Goal: Task Accomplishment & Management: Use online tool/utility

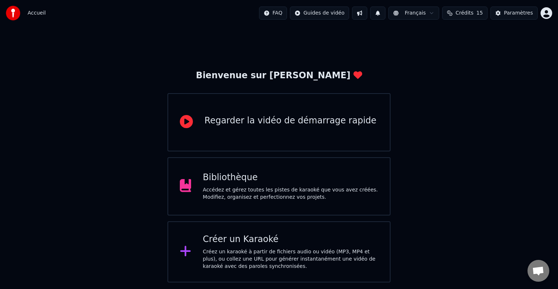
click at [297, 190] on div "Accédez et gérez toutes les pistes de karaoké que vous avez créées. Modifiez, o…" at bounding box center [291, 193] width 176 height 15
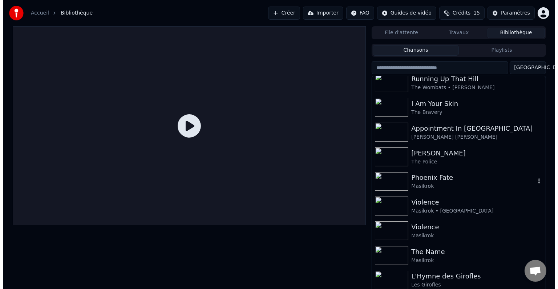
scroll to position [3, 0]
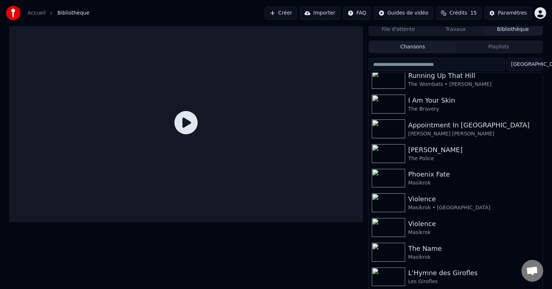
click at [292, 7] on button "Créer" at bounding box center [281, 13] width 32 height 13
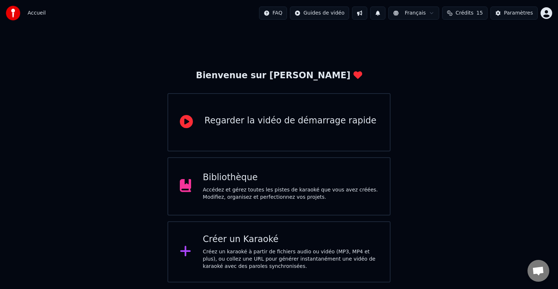
click at [284, 247] on div "Créer un Karaoké Créez un karaoké à partir de fichiers audio ou vidéo (MP3, MP4…" at bounding box center [291, 251] width 176 height 36
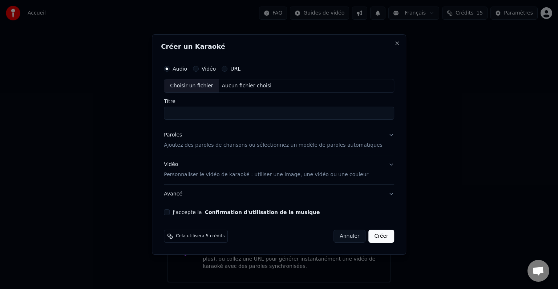
click at [199, 70] on button "Vidéo" at bounding box center [196, 69] width 6 height 6
click at [203, 86] on div "Choisir un fichier" at bounding box center [191, 85] width 55 height 13
type input "**********"
click at [383, 135] on button "Paroles Ajoutez des paroles de chansons ou sélectionnez un modèle de paroles au…" at bounding box center [279, 139] width 230 height 29
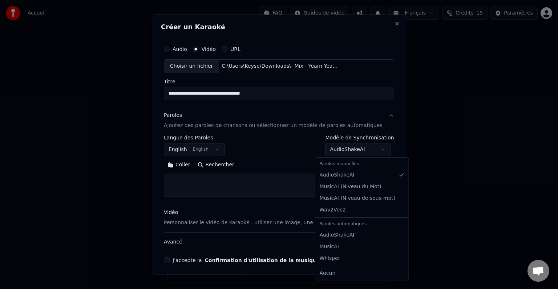
click at [371, 146] on body "**********" at bounding box center [279, 141] width 558 height 282
select select "**********"
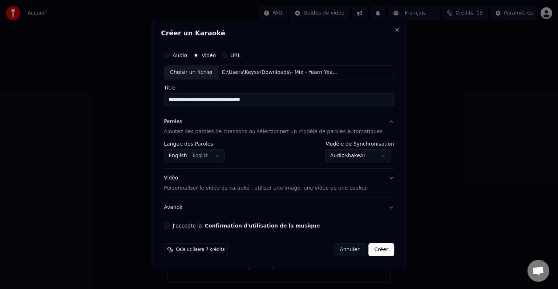
click at [170, 225] on button "J'accepte la Confirmation d'utilisation de la musique" at bounding box center [167, 225] width 6 height 6
click at [373, 247] on button "Créer" at bounding box center [381, 249] width 25 height 13
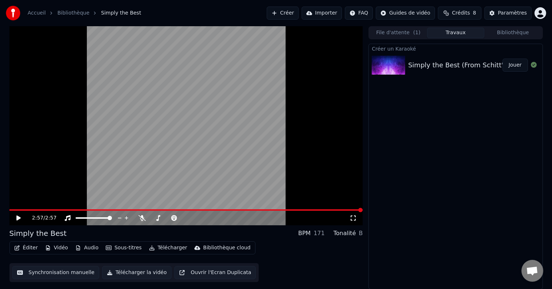
click at [518, 65] on button "Jouer" at bounding box center [515, 65] width 25 height 13
click at [67, 271] on button "Synchronisation manuelle" at bounding box center [55, 272] width 87 height 13
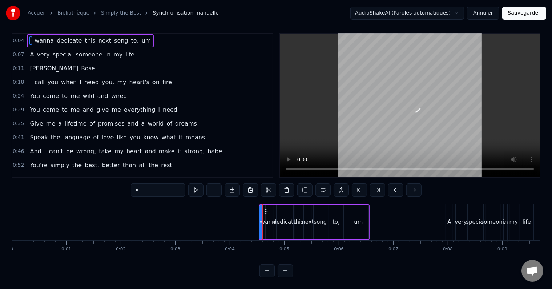
scroll to position [11, 0]
click at [37, 66] on div "David Rose" at bounding box center [62, 68] width 71 height 13
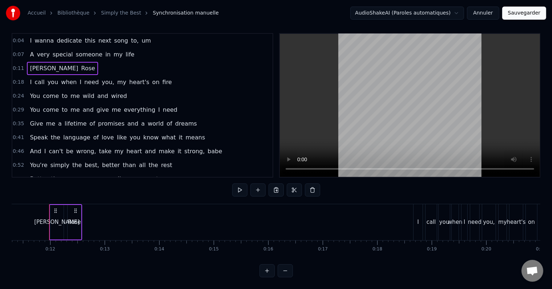
scroll to position [0, 616]
click at [309, 185] on button at bounding box center [312, 189] width 15 height 13
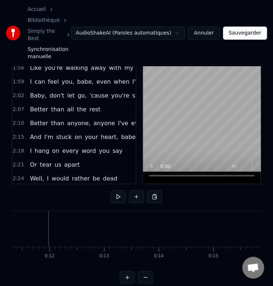
scroll to position [313, 0]
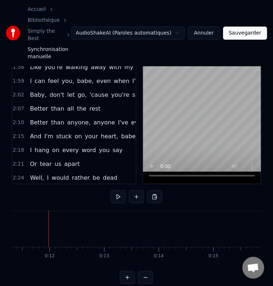
click at [231, 28] on button "Sauvegarder" at bounding box center [245, 33] width 44 height 13
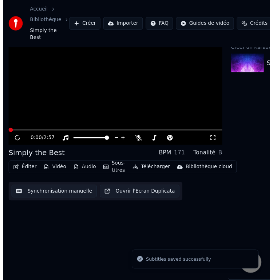
scroll to position [21, 0]
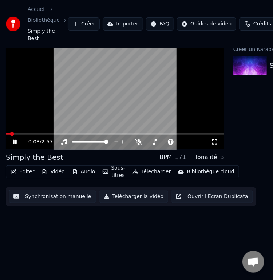
click at [65, 190] on button "Synchronisation manuelle" at bounding box center [52, 196] width 87 height 13
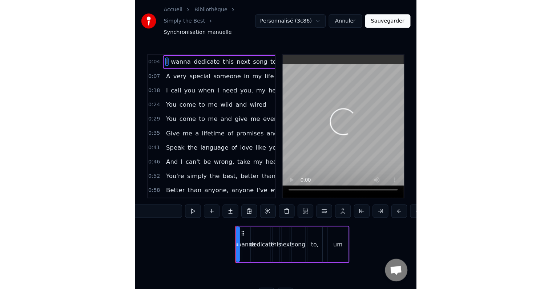
scroll to position [0, 211]
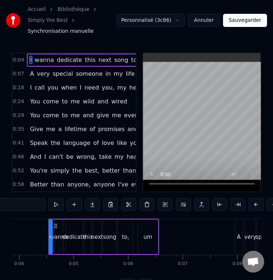
click at [241, 18] on button "Sauvegarder" at bounding box center [245, 20] width 44 height 13
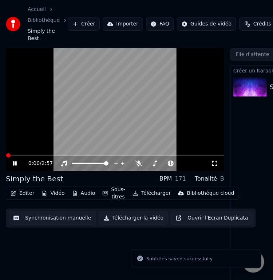
click at [117, 212] on button "Télécharger la vidéo" at bounding box center [133, 217] width 69 height 13
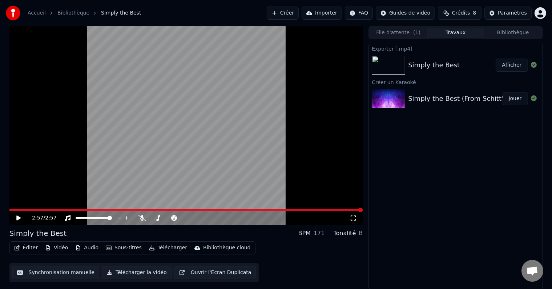
click at [507, 67] on button "Afficher" at bounding box center [512, 65] width 32 height 13
